Goal: Navigation & Orientation: Find specific page/section

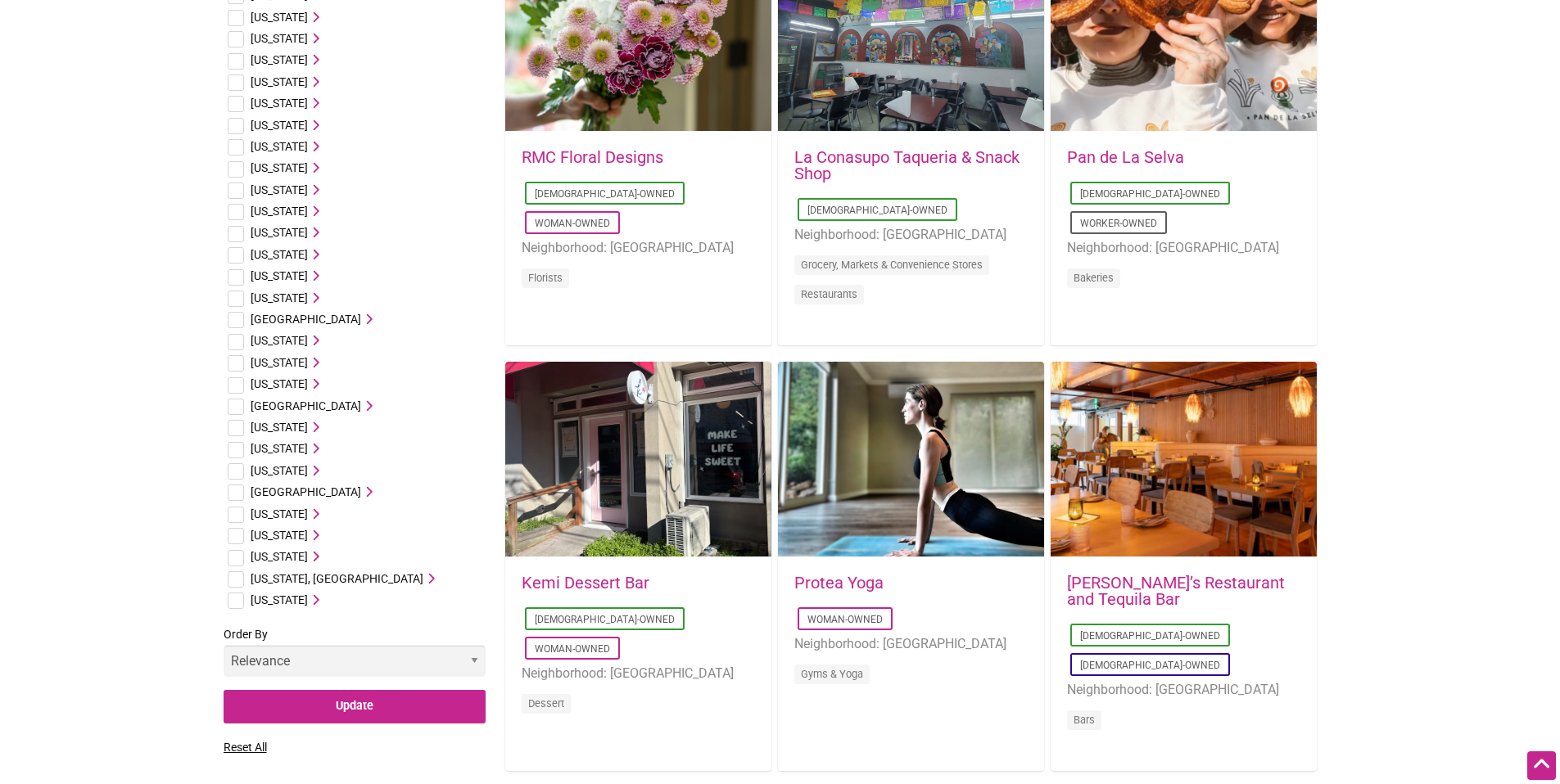
scroll to position [659, 0]
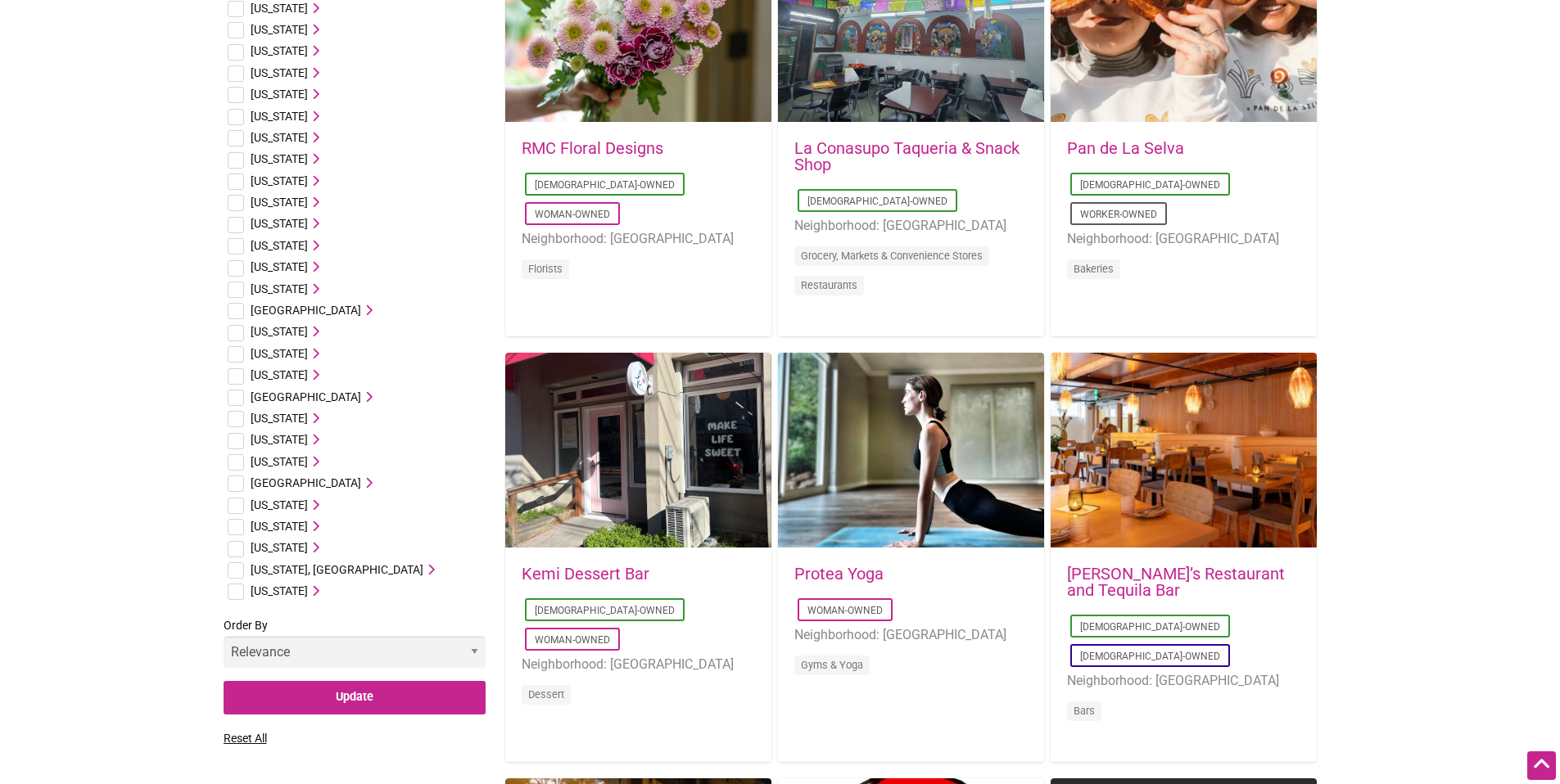
click at [234, 548] on input "checkbox" at bounding box center [236, 549] width 16 height 16
checkbox input "true"
click at [350, 705] on input "Update" at bounding box center [355, 698] width 262 height 34
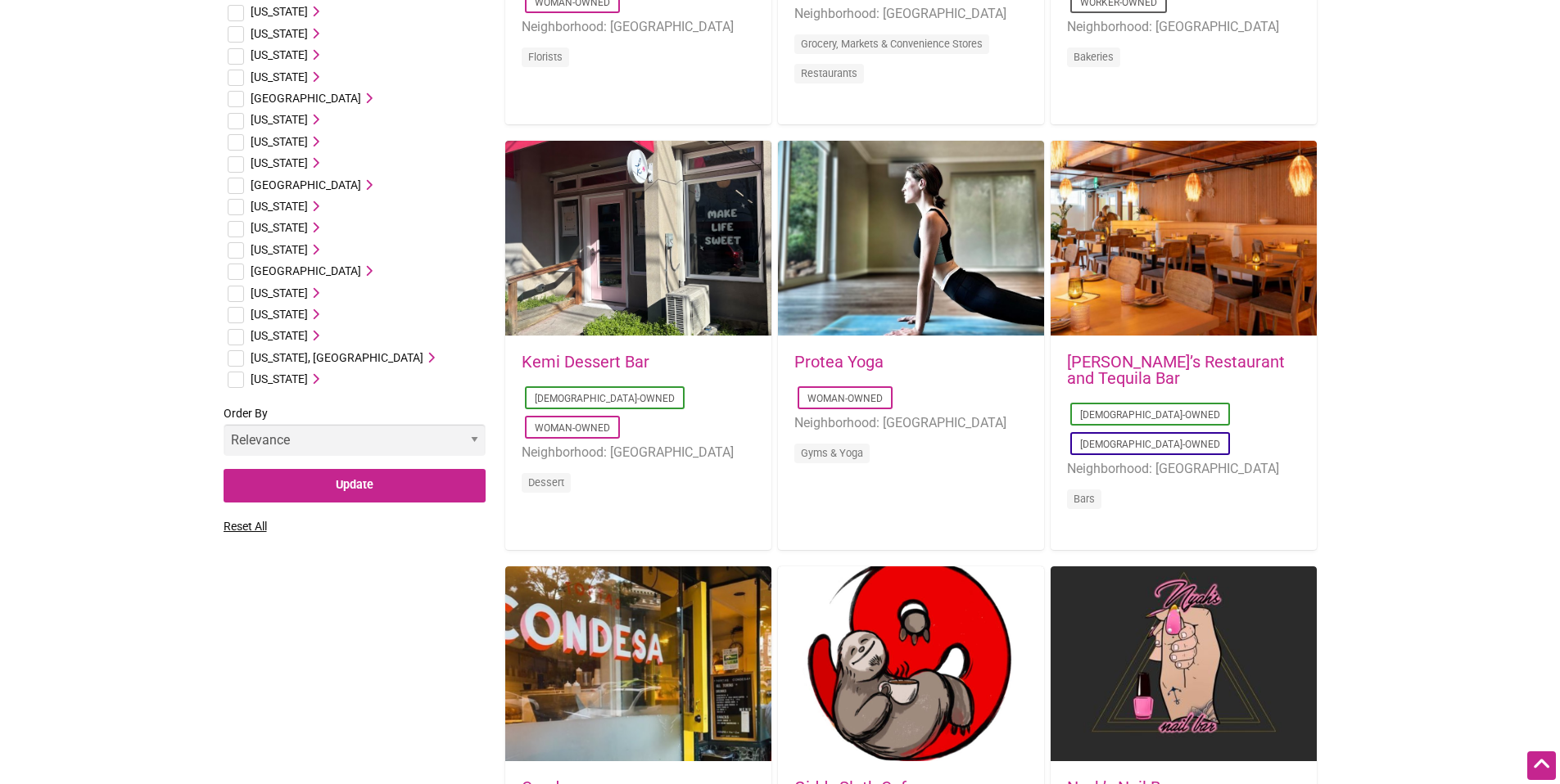
scroll to position [860, 0]
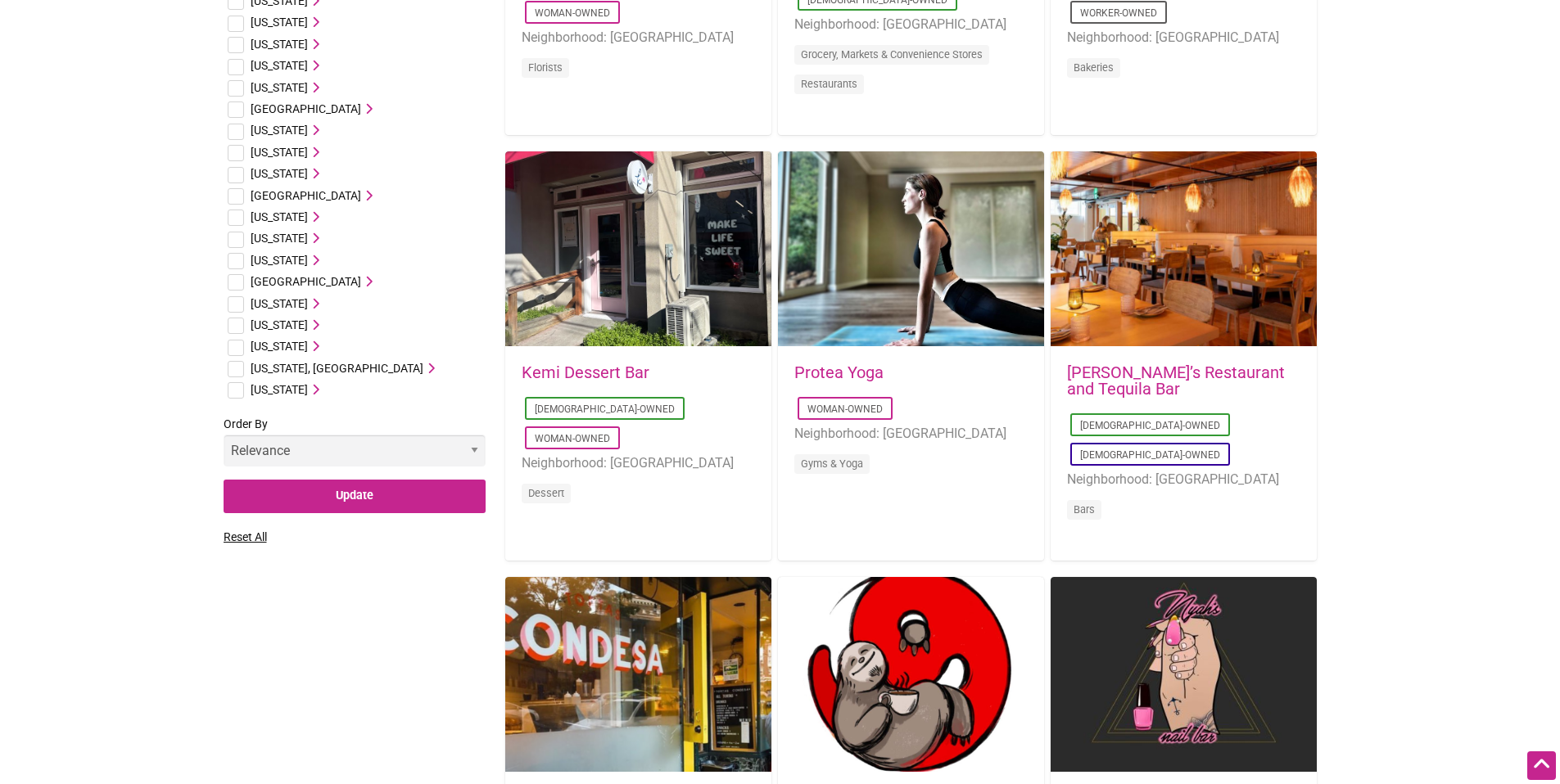
click at [445, 447] on select "Relevance Alphabetical Newest" at bounding box center [355, 450] width 262 height 32
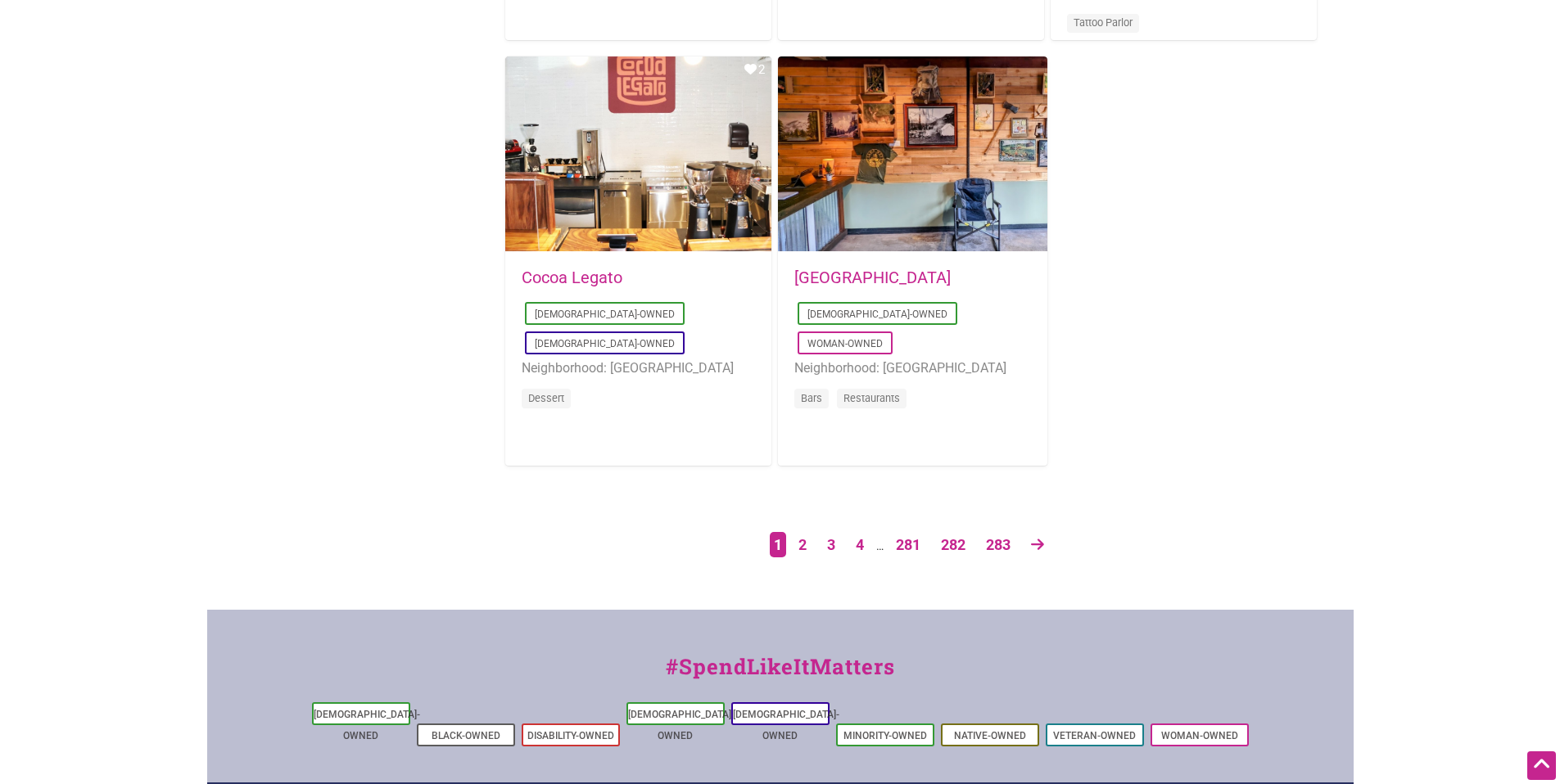
scroll to position [2680, 0]
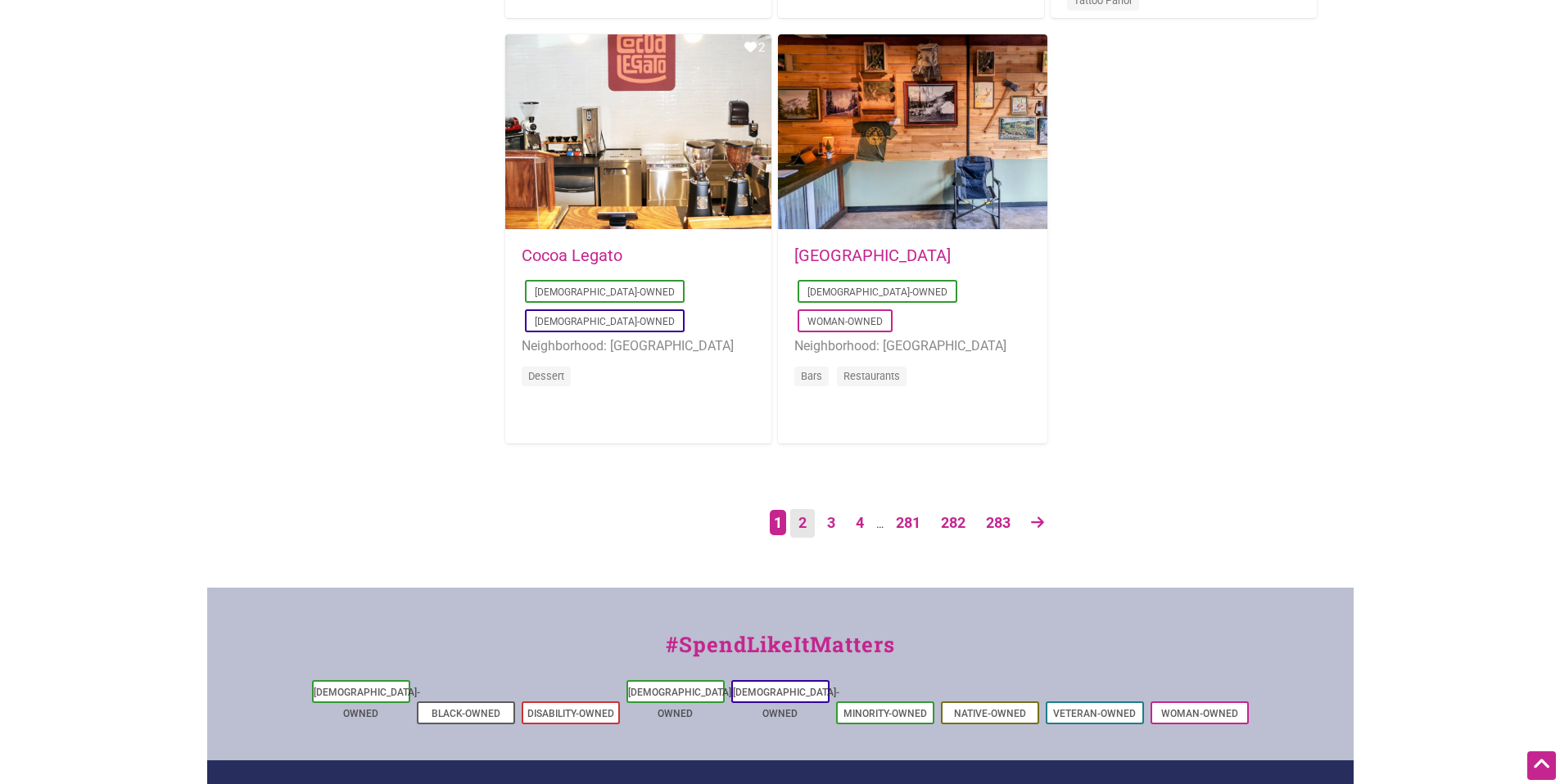
click at [803, 525] on link "2" at bounding box center [802, 523] width 25 height 29
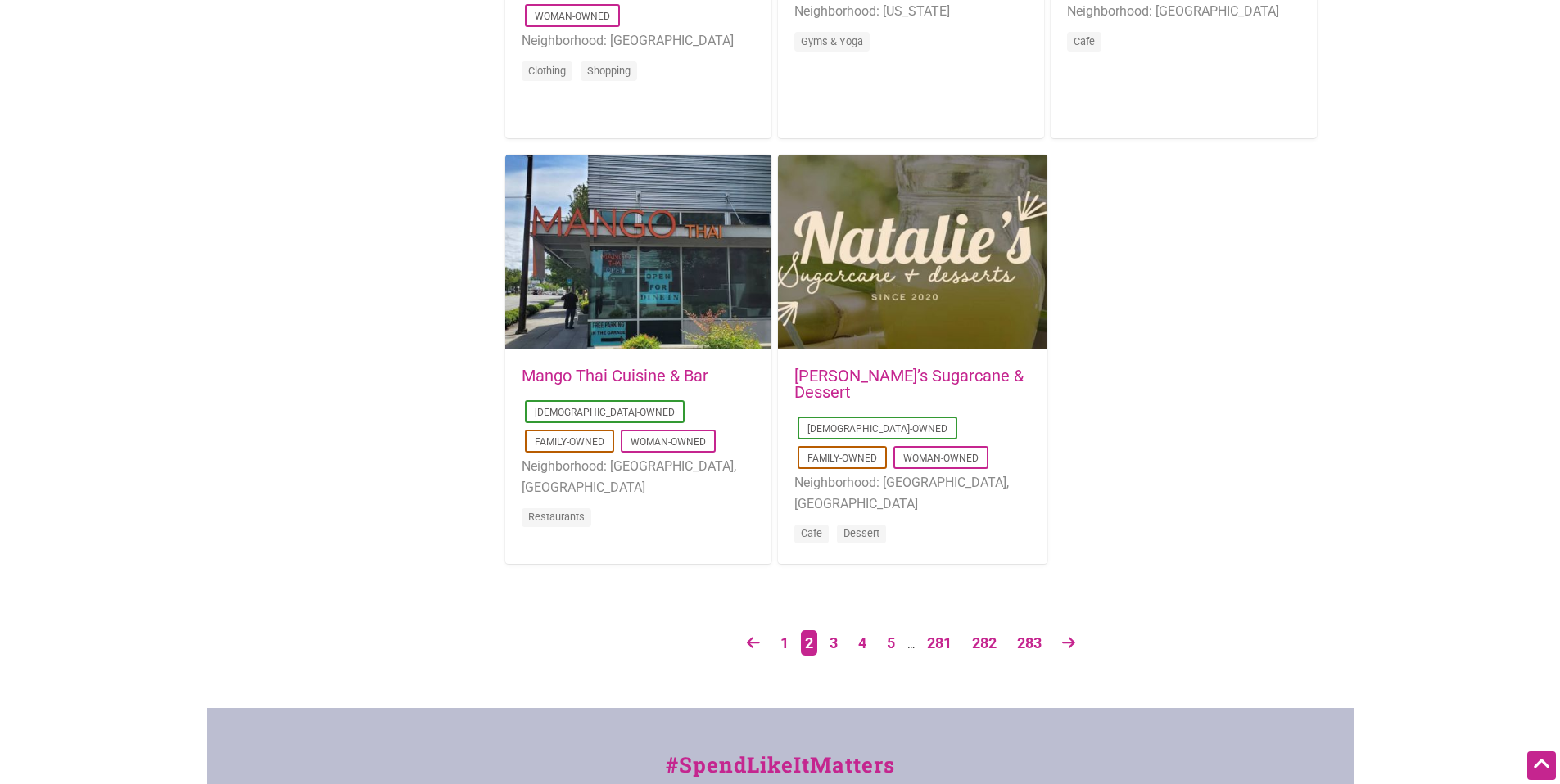
scroll to position [2570, 0]
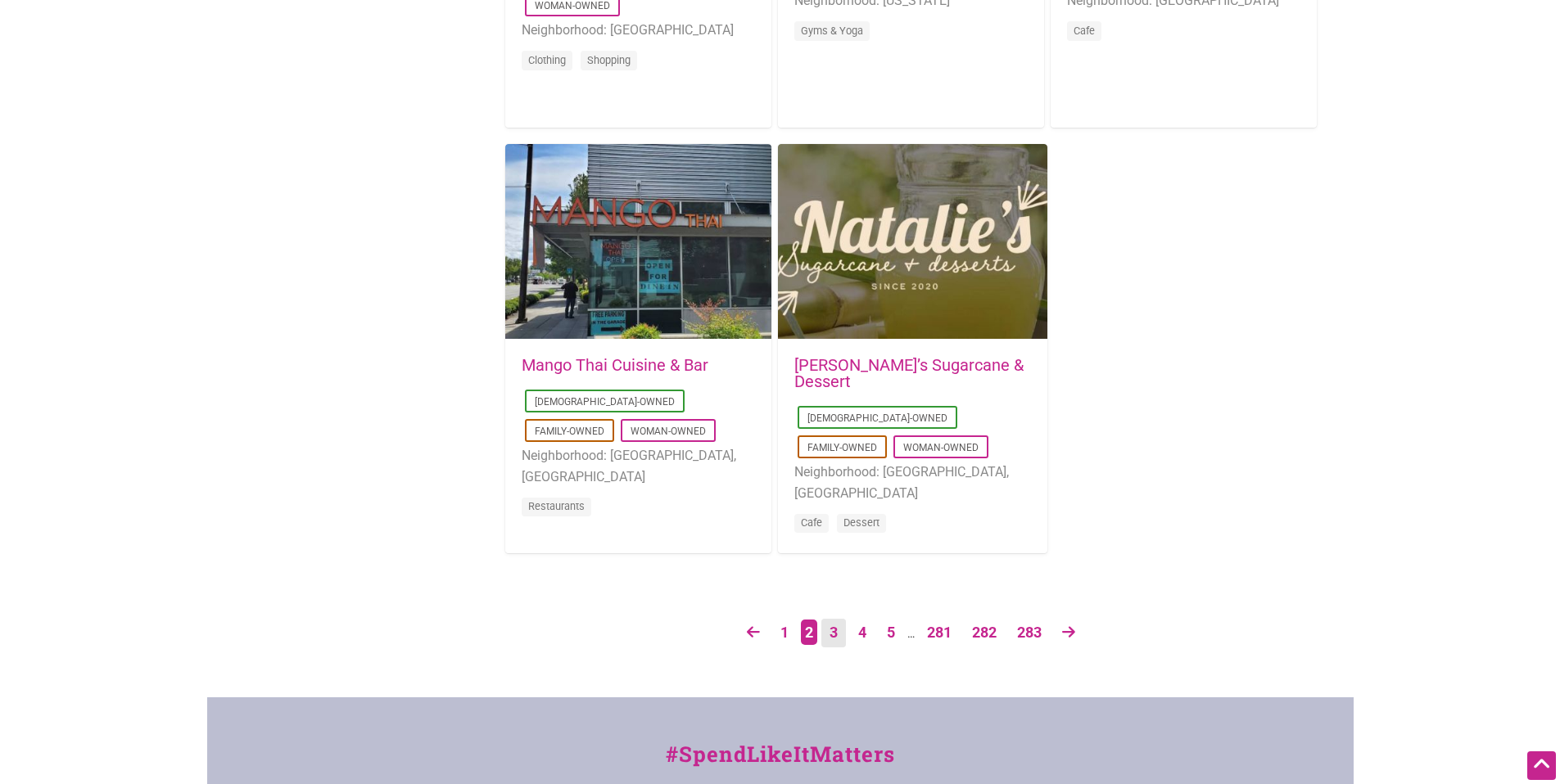
click at [832, 631] on link "3" at bounding box center [833, 633] width 25 height 29
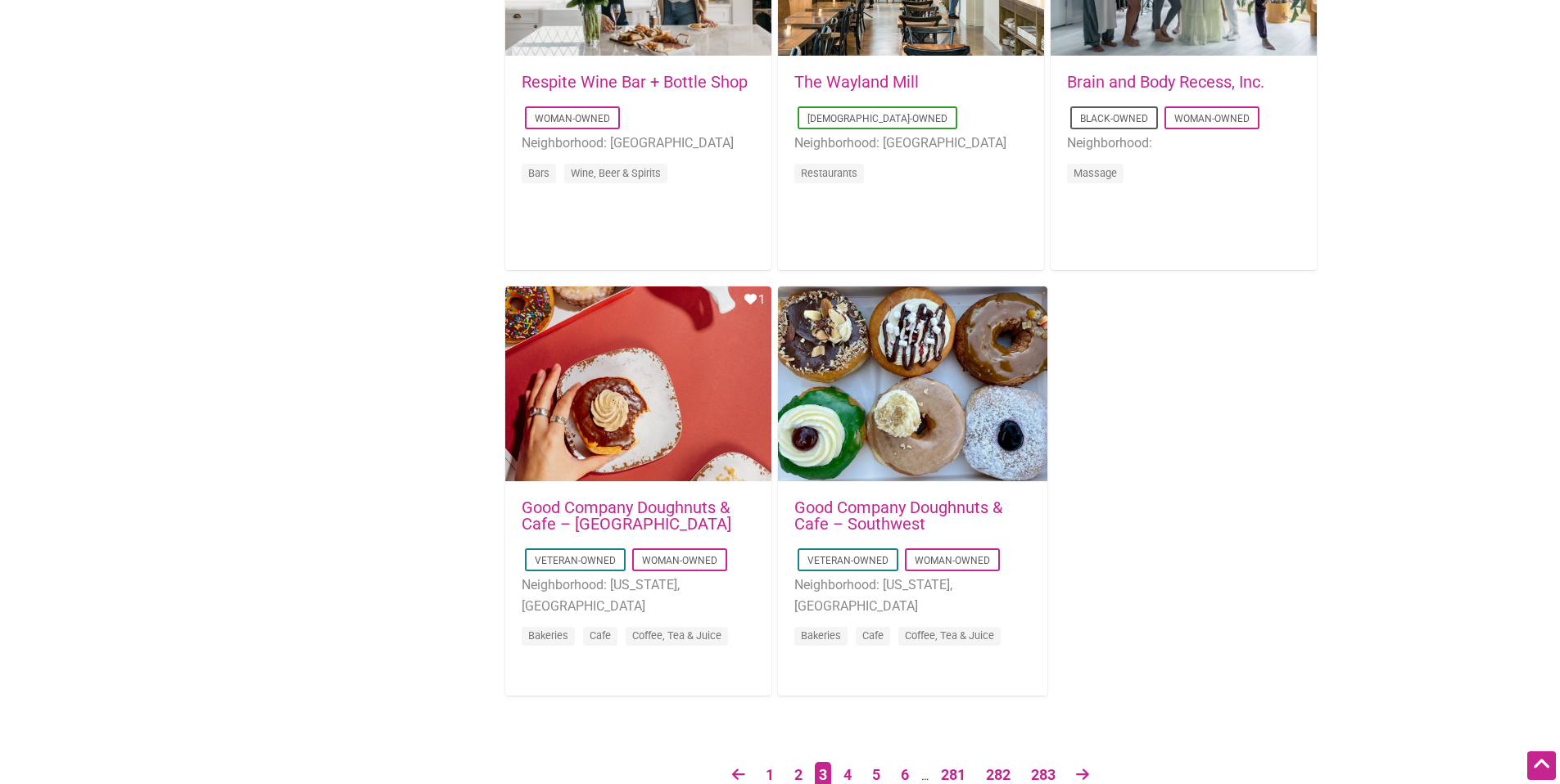
scroll to position [2450, 0]
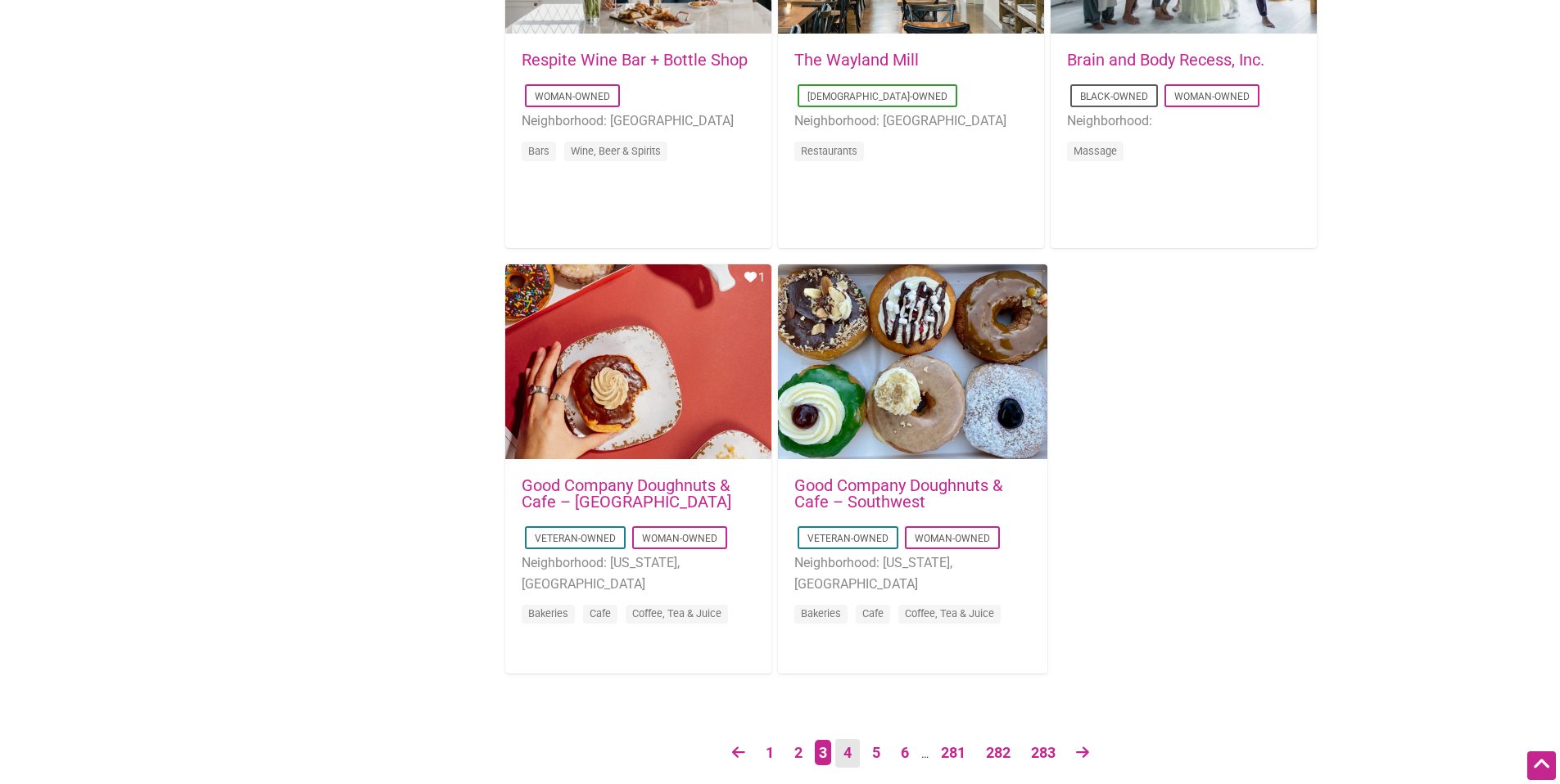
click at [851, 751] on link "4" at bounding box center [847, 753] width 25 height 29
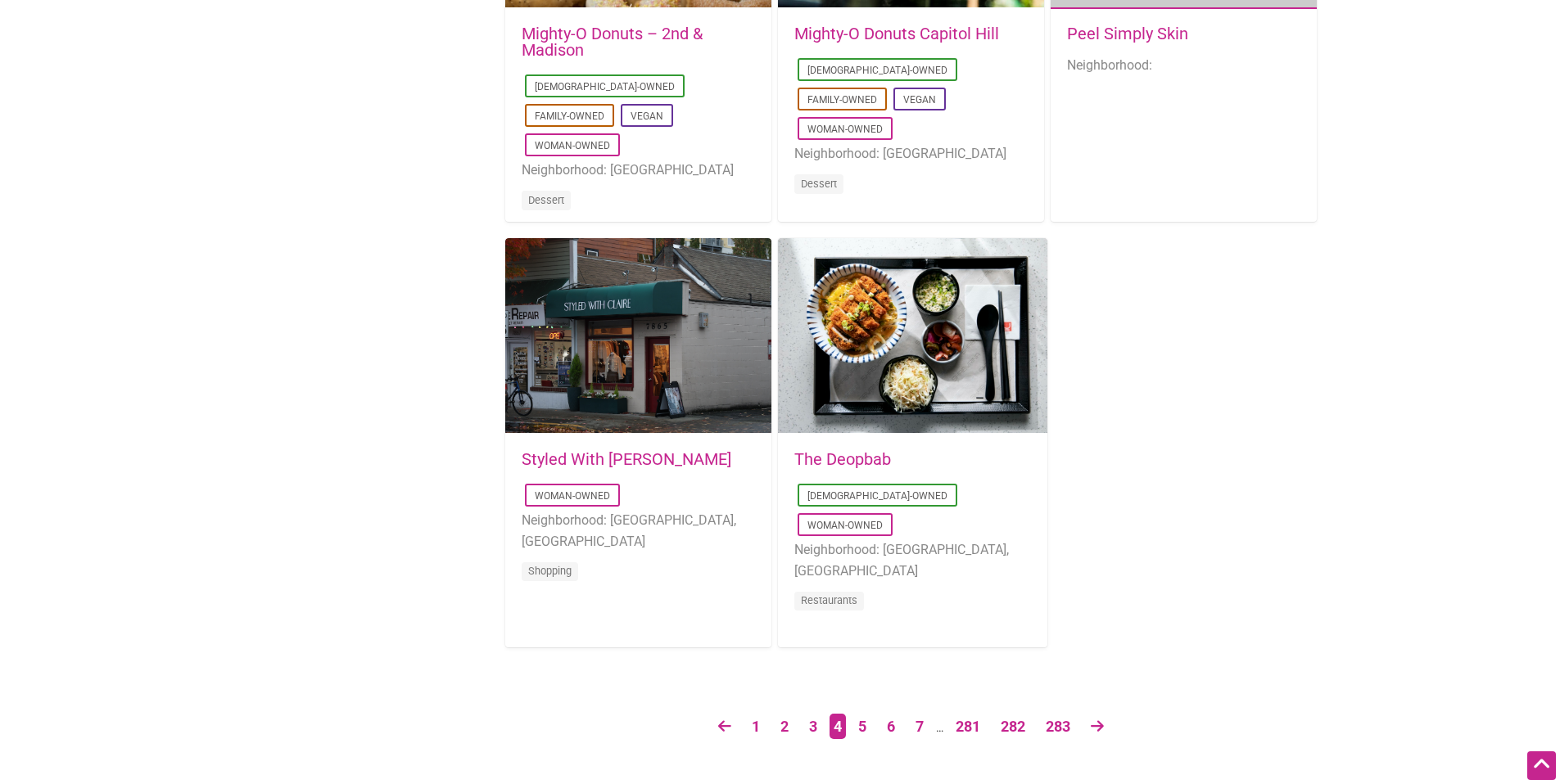
scroll to position [2480, 0]
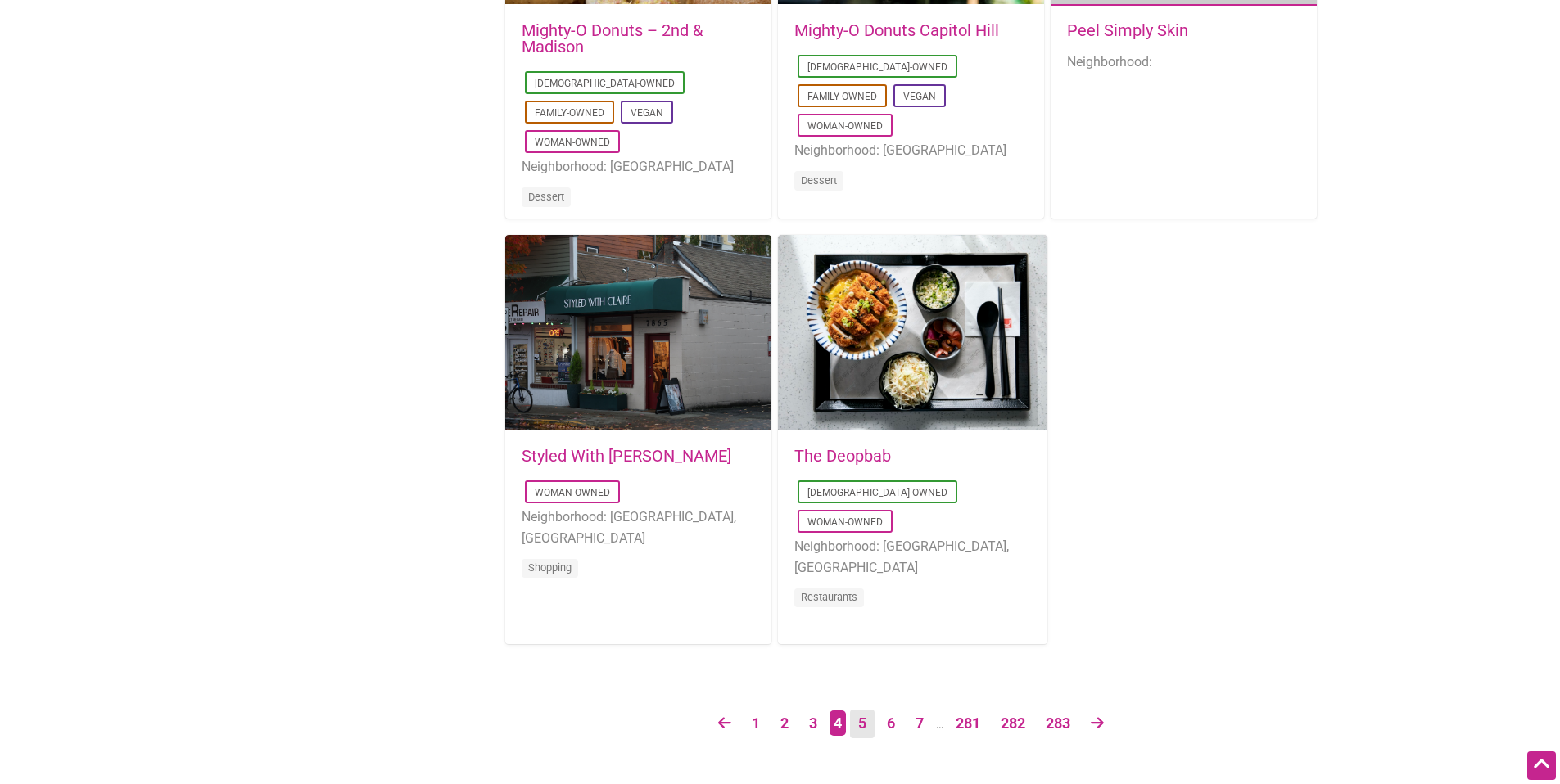
click at [860, 726] on link "5" at bounding box center [862, 724] width 25 height 29
